Goal: Information Seeking & Learning: Check status

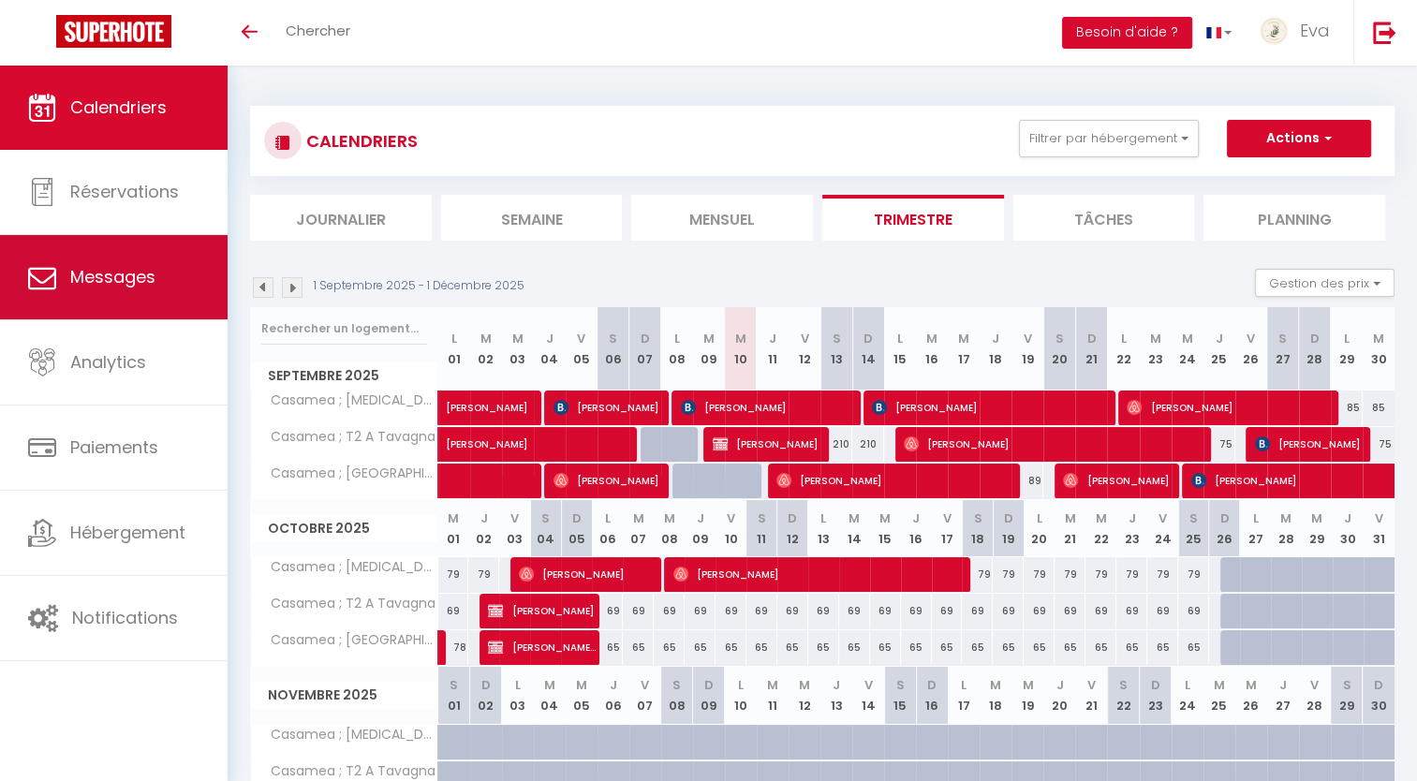
click at [183, 288] on link "Messages" at bounding box center [114, 277] width 228 height 84
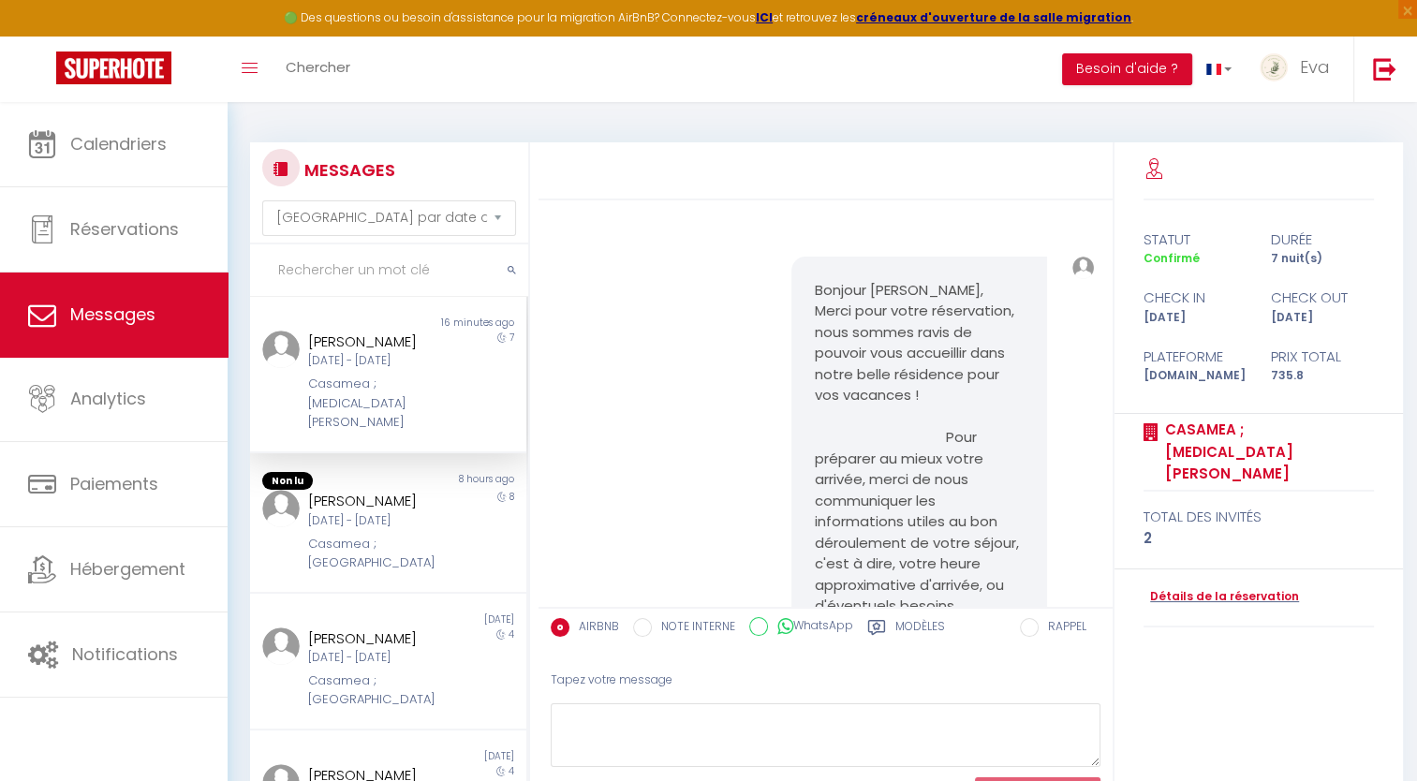
scroll to position [2911, 0]
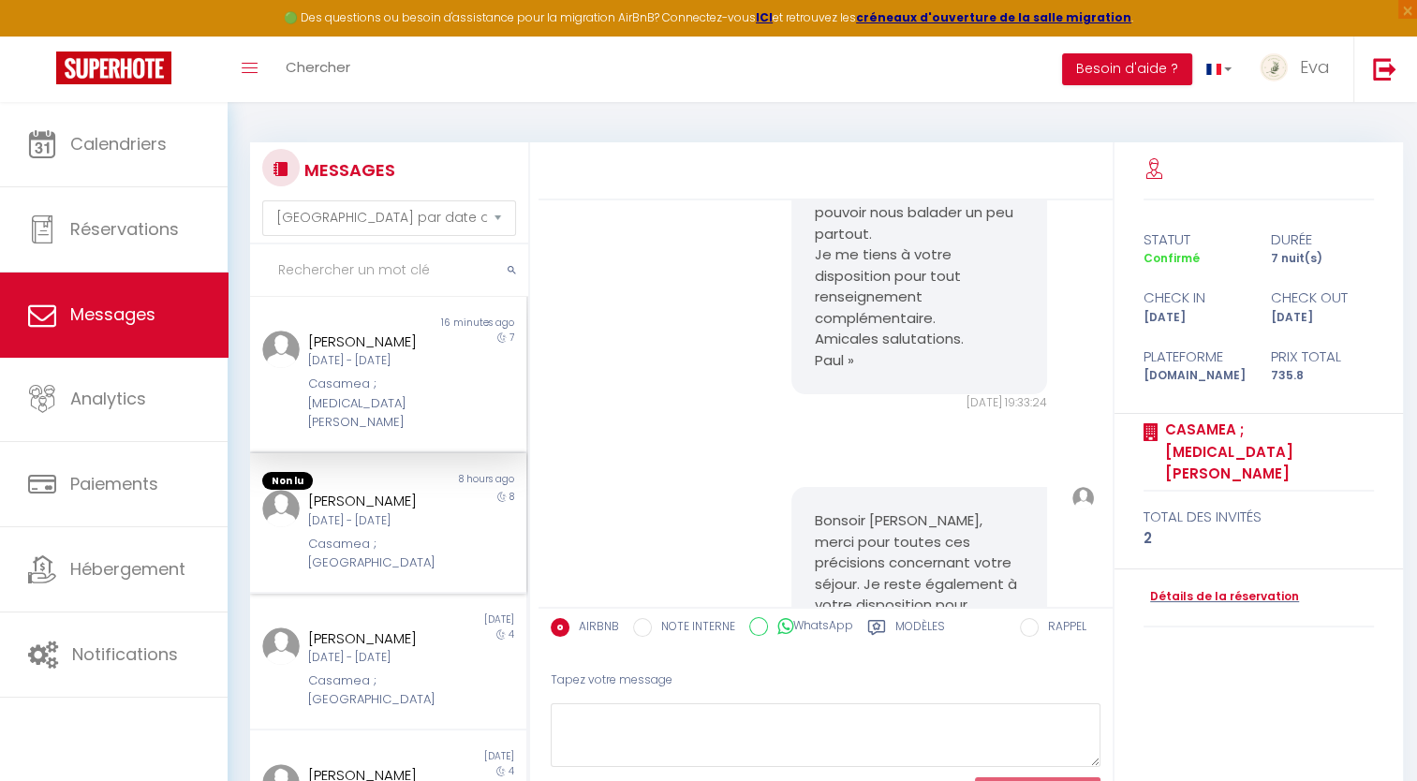
click at [426, 530] on div "[DATE] - [DATE]" at bounding box center [376, 521] width 137 height 18
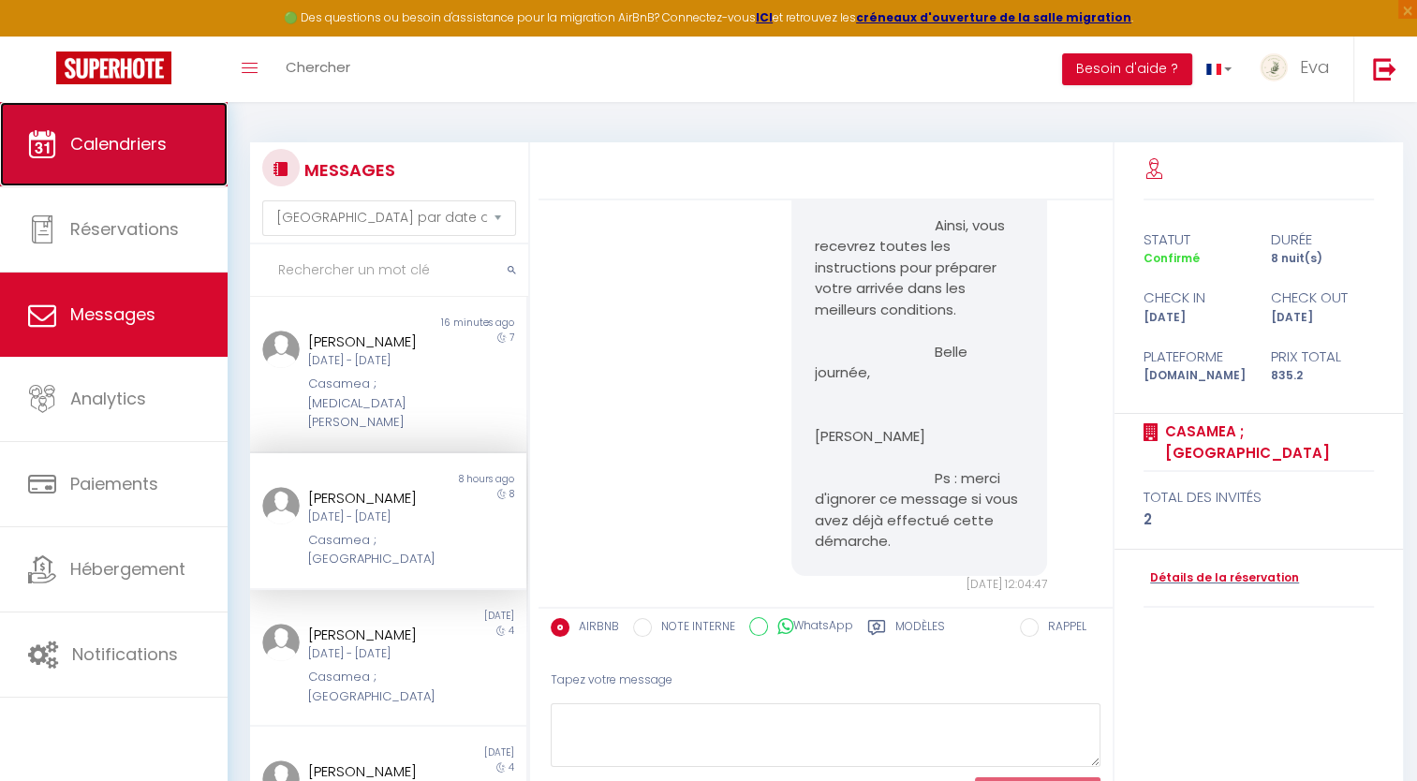
click at [141, 165] on link "Calendriers" at bounding box center [114, 144] width 228 height 84
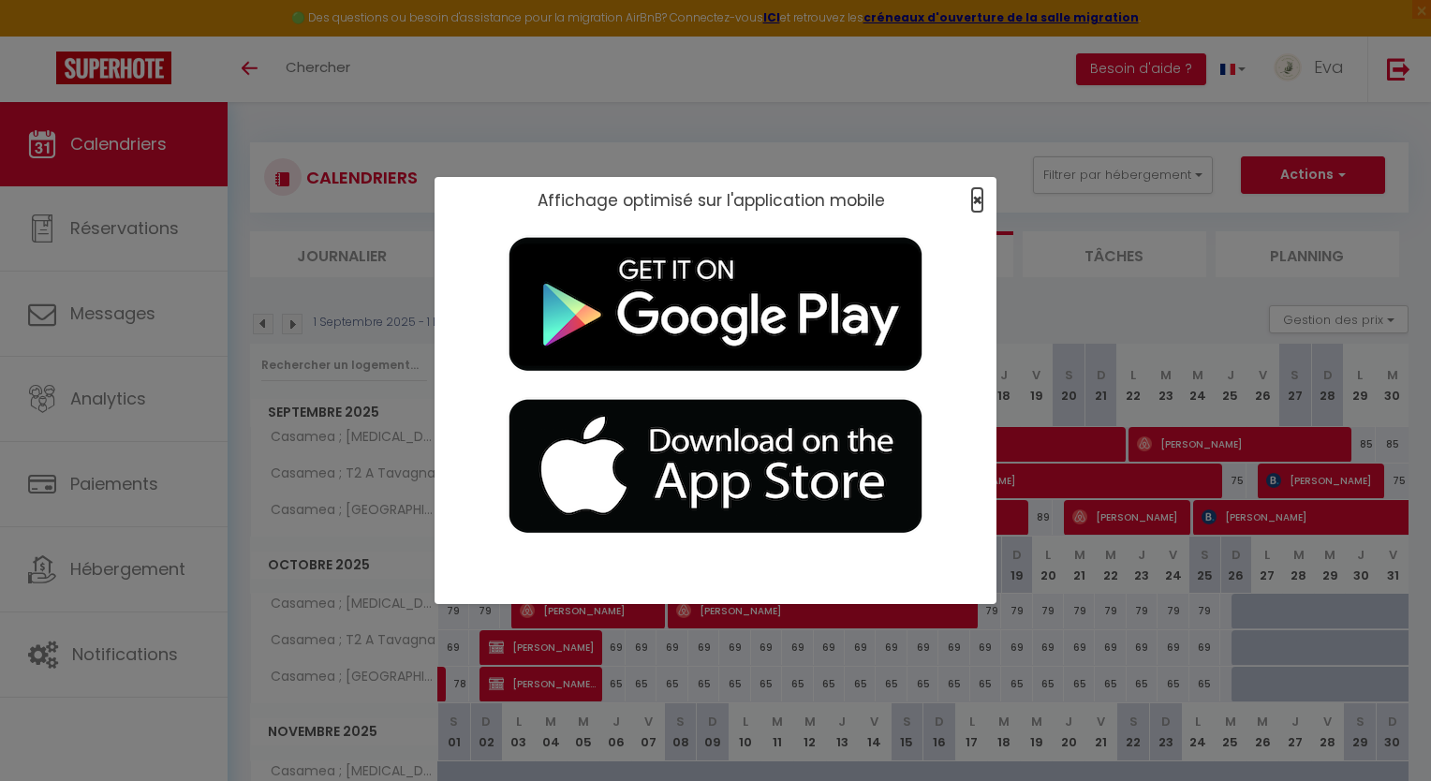
click at [979, 200] on span "×" at bounding box center [977, 199] width 10 height 23
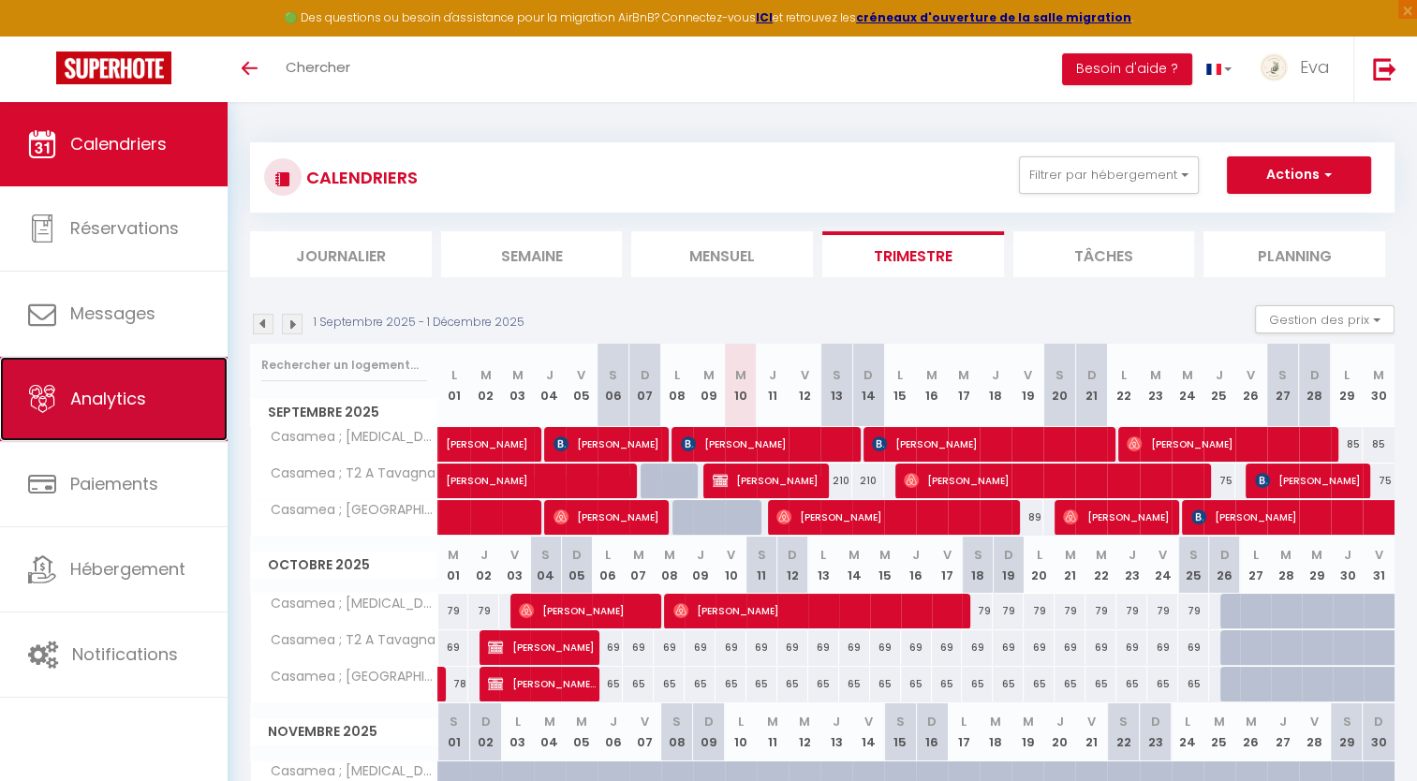
click at [138, 422] on link "Analytics" at bounding box center [114, 399] width 228 height 84
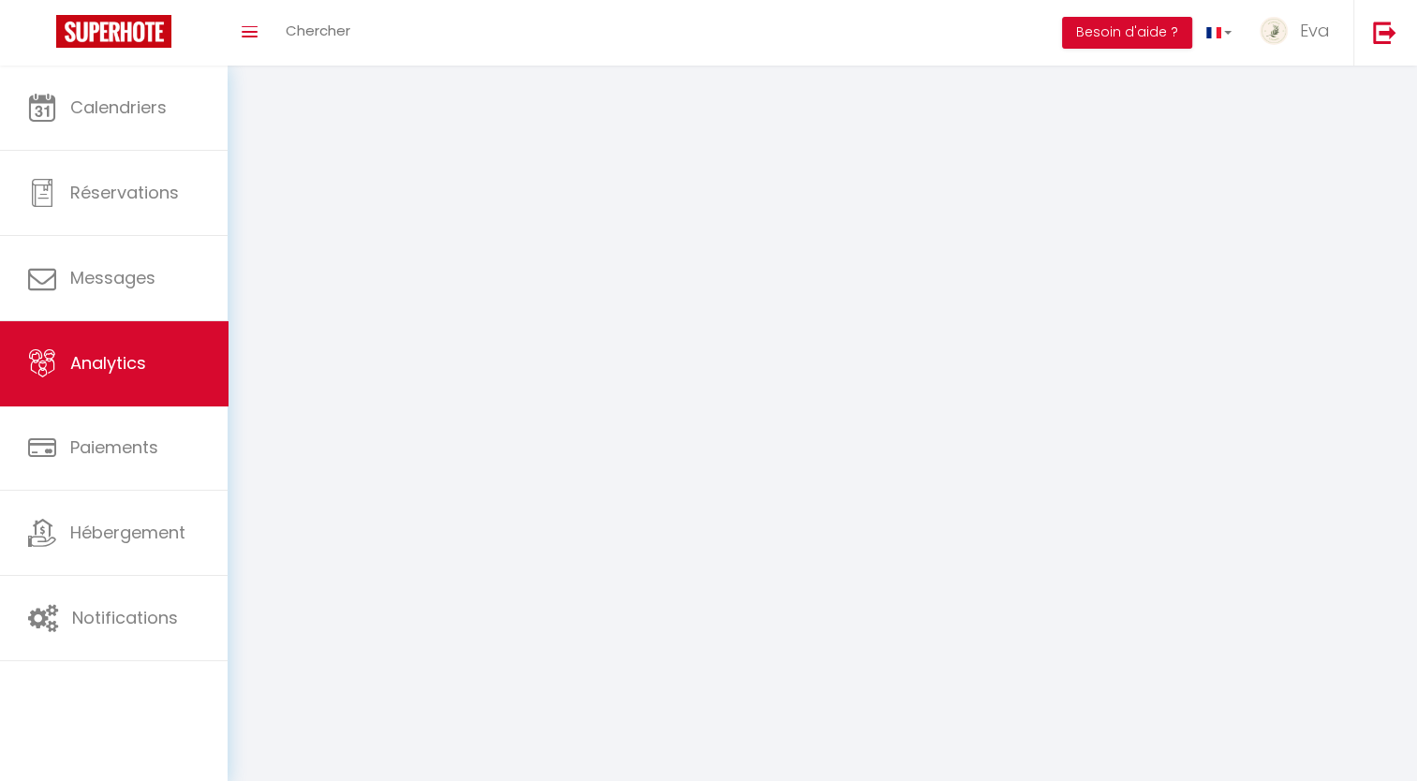
select select "2025"
select select "9"
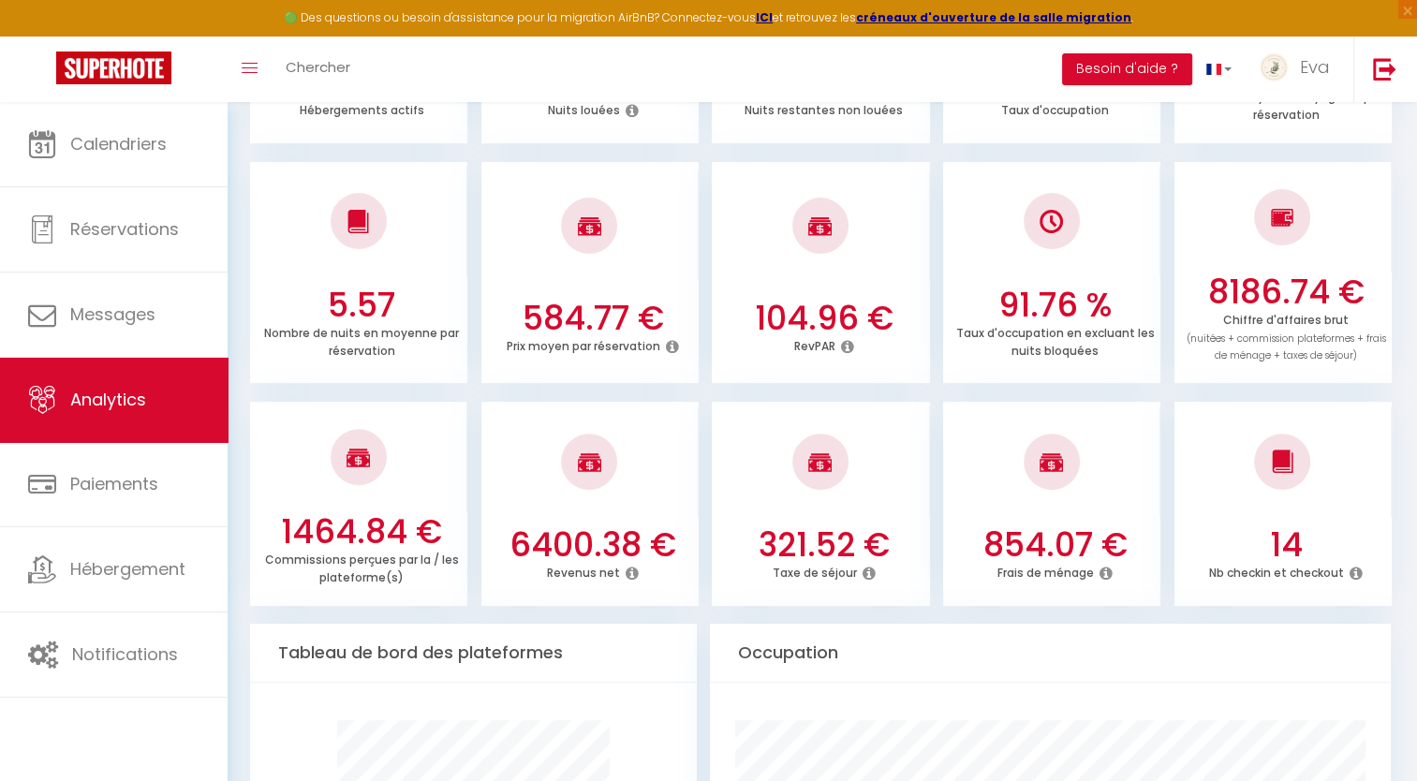
scroll to position [375, 0]
